Goal: Navigation & Orientation: Find specific page/section

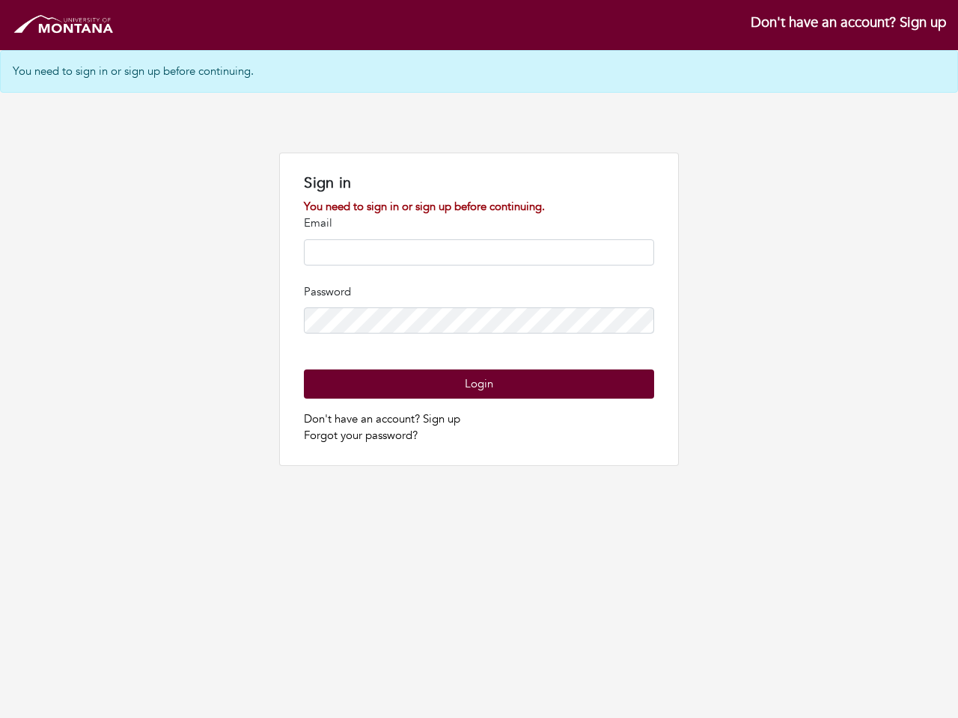
click at [479, 257] on input "email" at bounding box center [478, 252] width 349 height 26
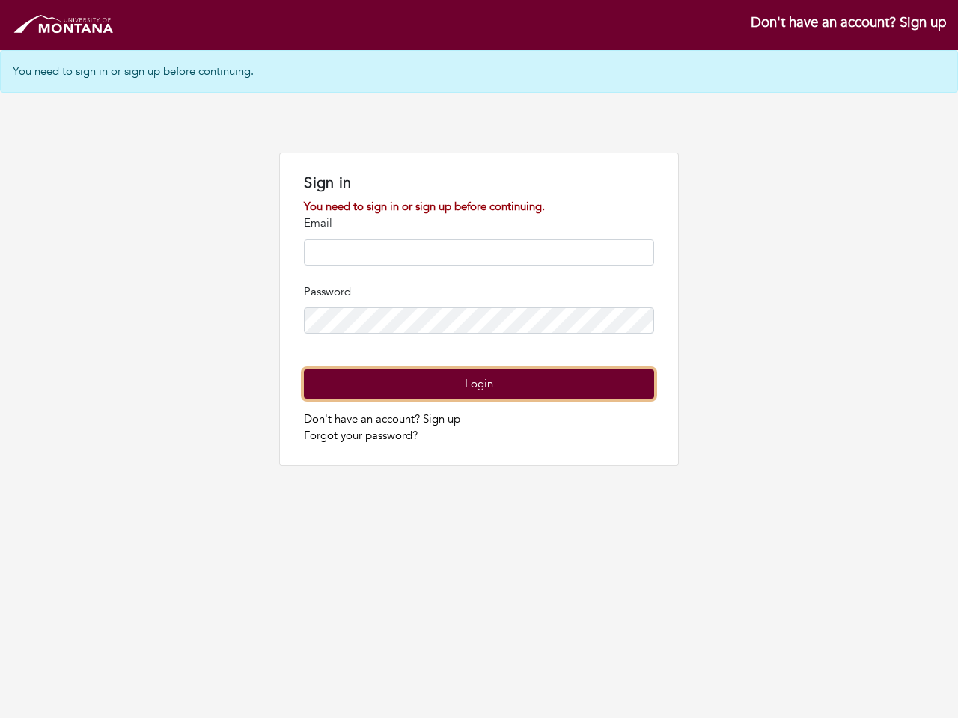
click at [478, 384] on button "Login" at bounding box center [478, 384] width 349 height 29
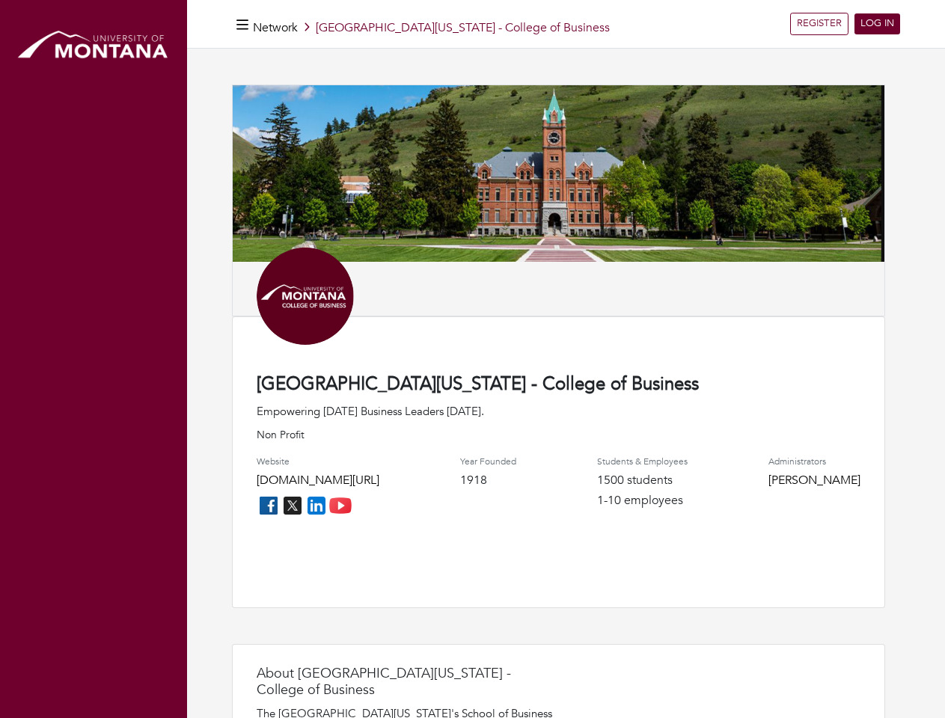
click at [472, 359] on div "University of Montana - College of Business Empowering Tomorrow's Business Lead…" at bounding box center [558, 463] width 653 height 292
click at [242, 24] on icon "button" at bounding box center [242, 25] width 12 height 14
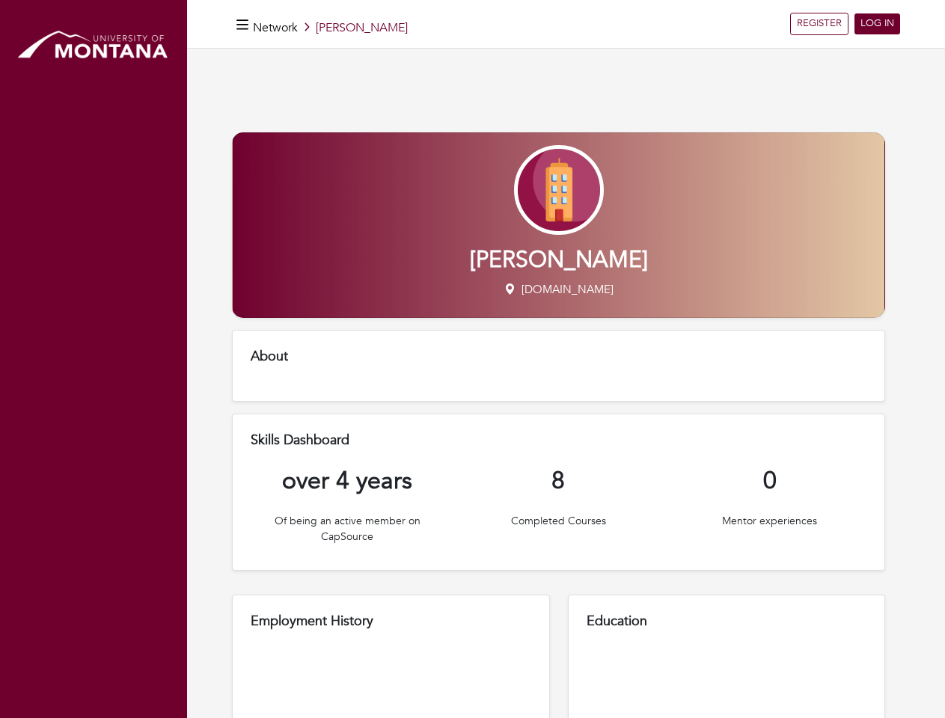
click at [472, 359] on h5 "About" at bounding box center [559, 357] width 616 height 16
click at [242, 24] on icon "button" at bounding box center [242, 25] width 12 height 14
